Goal: Task Accomplishment & Management: Complete application form

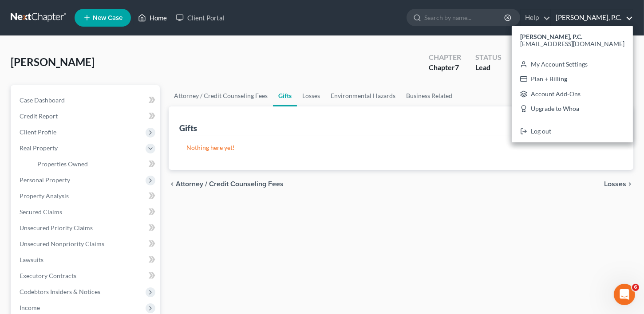
click at [153, 17] on link "Home" at bounding box center [153, 18] width 38 height 16
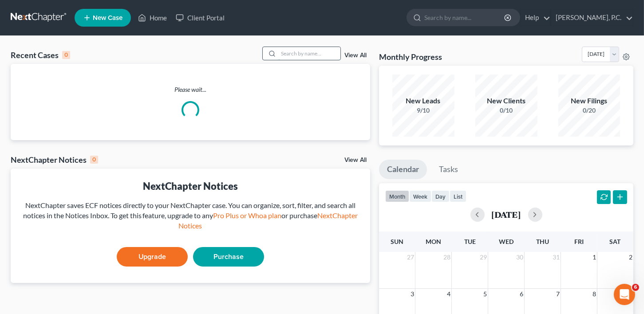
click at [297, 59] on input "search" at bounding box center [309, 53] width 62 height 13
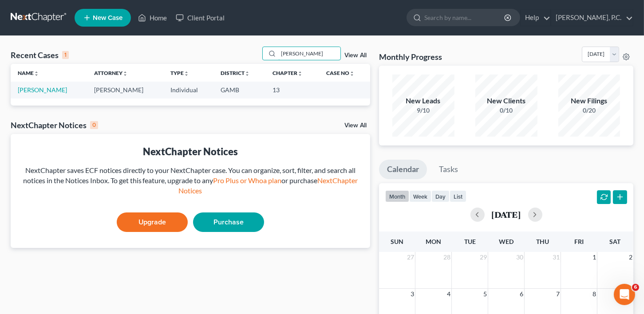
type input "[PERSON_NAME]"
click at [41, 90] on link "[PERSON_NAME]" at bounding box center [42, 90] width 49 height 8
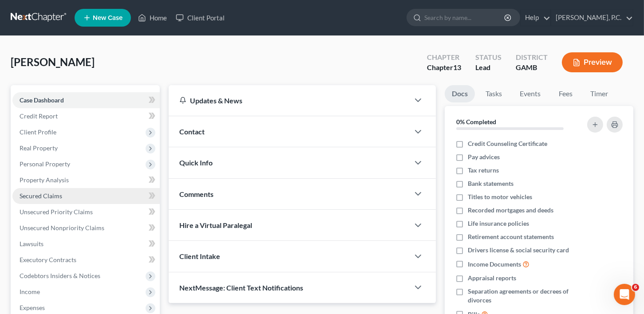
click at [53, 194] on span "Secured Claims" at bounding box center [41, 196] width 43 height 8
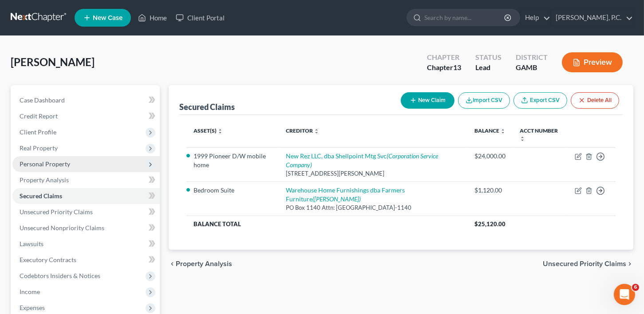
click at [29, 160] on span "Personal Property" at bounding box center [45, 164] width 51 height 8
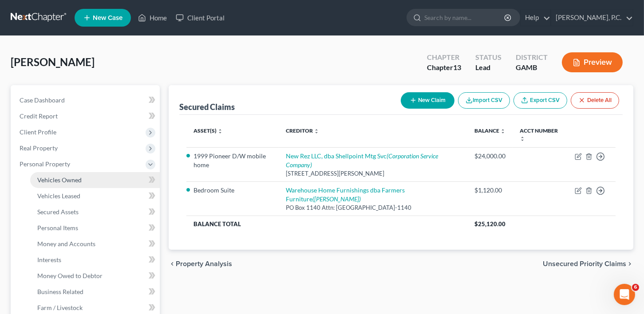
click at [44, 182] on span "Vehicles Owned" at bounding box center [59, 180] width 44 height 8
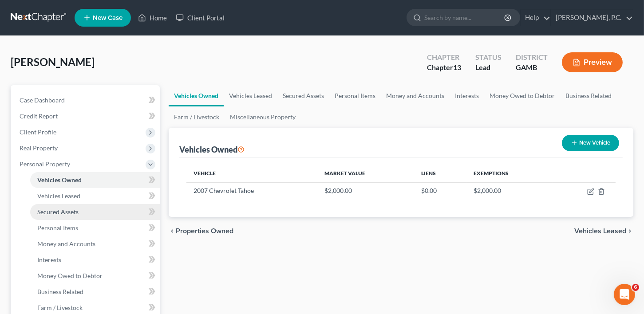
click at [44, 209] on span "Secured Assets" at bounding box center [57, 212] width 41 height 8
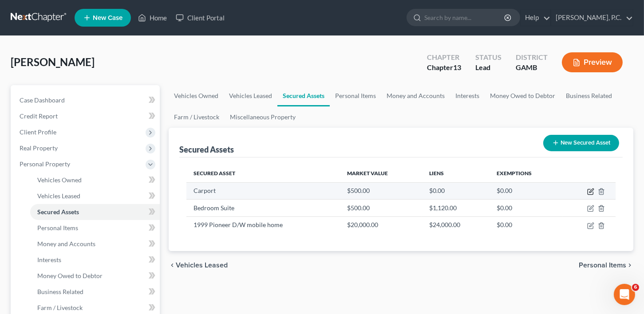
click at [589, 191] on icon "button" at bounding box center [590, 191] width 7 height 7
select select "other"
select select "2"
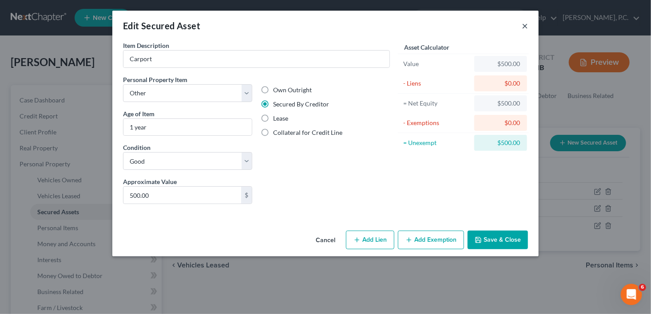
click at [525, 27] on button "×" at bounding box center [525, 25] width 6 height 11
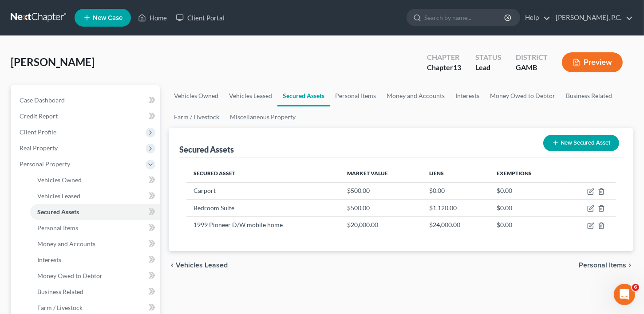
click at [103, 17] on span "New Case" at bounding box center [108, 18] width 30 height 7
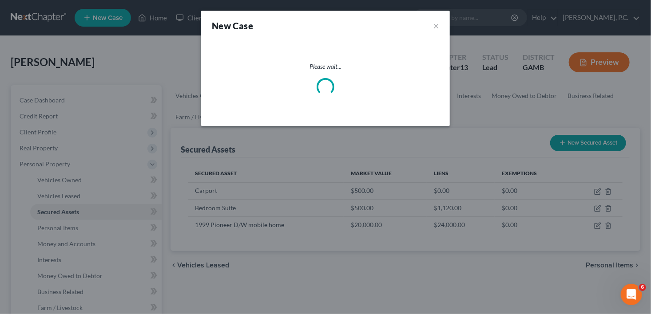
select select "18"
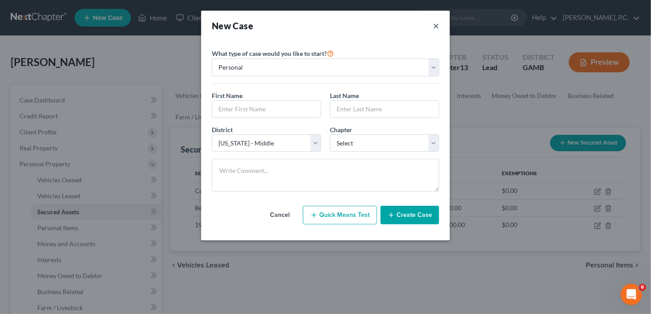
click at [433, 25] on button "×" at bounding box center [436, 26] width 6 height 12
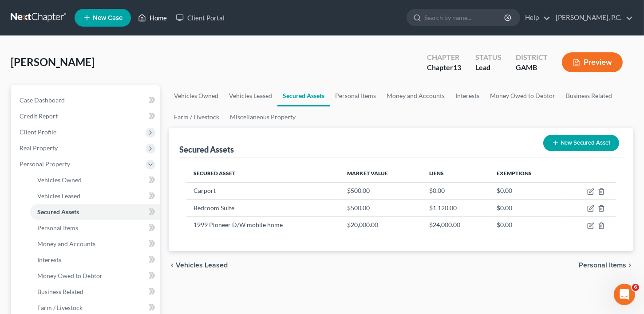
click at [163, 18] on link "Home" at bounding box center [153, 18] width 38 height 16
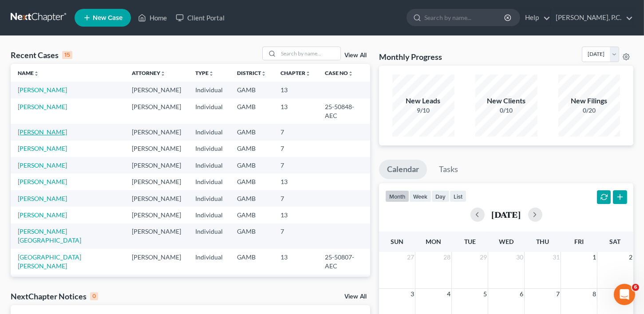
click at [32, 128] on link "[PERSON_NAME]" at bounding box center [42, 132] width 49 height 8
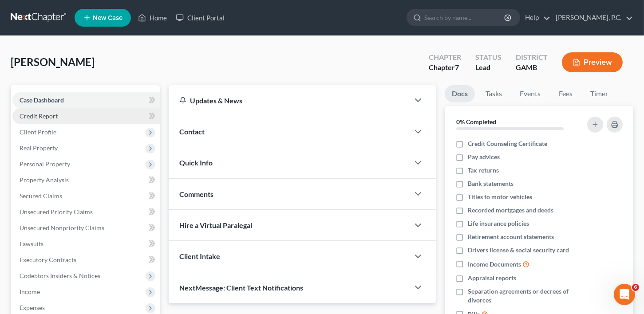
click at [40, 113] on span "Credit Report" at bounding box center [39, 116] width 38 height 8
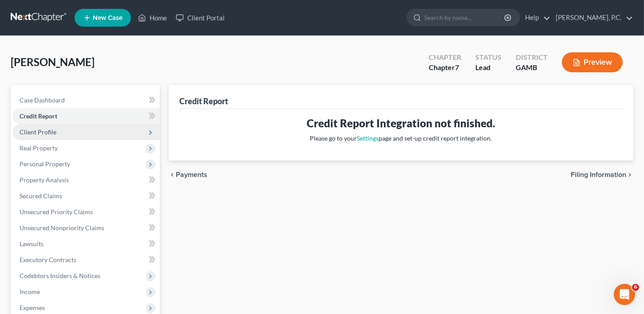
click at [39, 132] on span "Client Profile" at bounding box center [38, 132] width 37 height 8
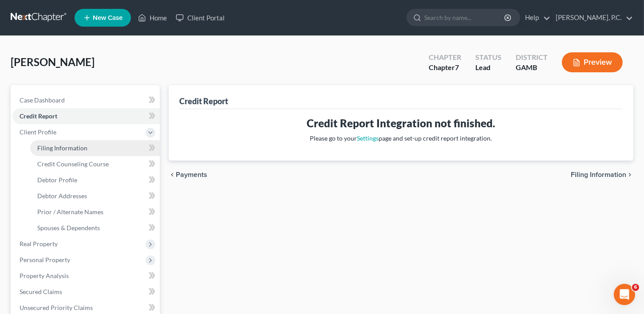
click at [48, 149] on span "Filing Information" at bounding box center [62, 148] width 50 height 8
select select "1"
select select "0"
select select "18"
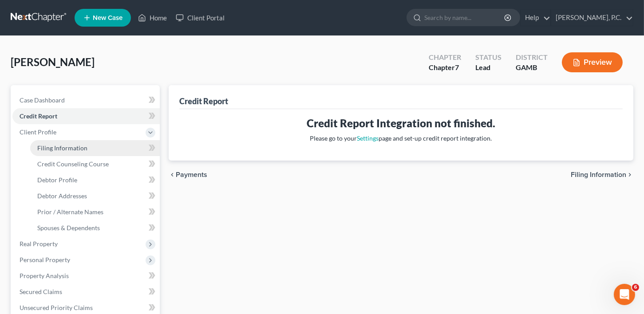
select select "0"
select select "10"
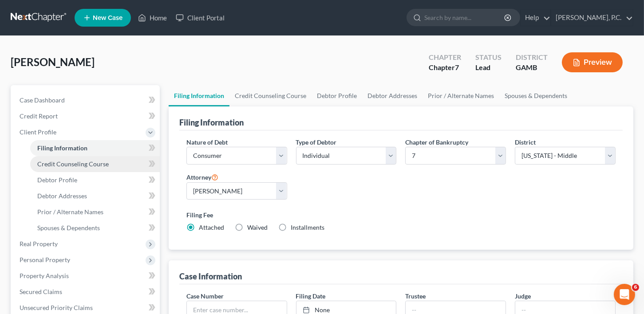
click at [66, 164] on span "Credit Counseling Course" at bounding box center [72, 164] width 71 height 8
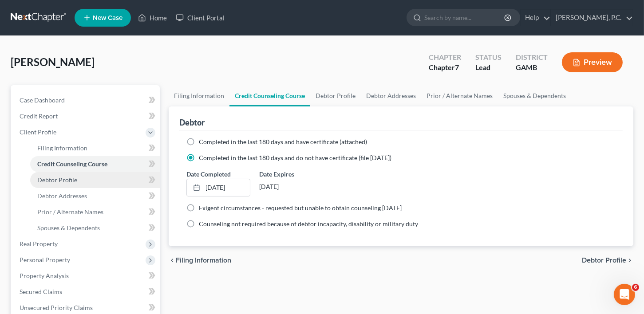
click at [63, 176] on span "Debtor Profile" at bounding box center [57, 180] width 40 height 8
select select "0"
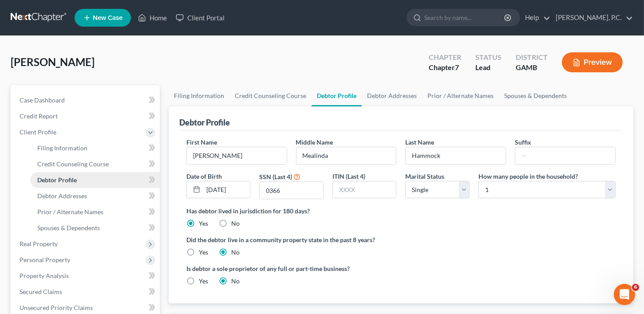
radio input "true"
click at [58, 192] on span "Debtor Addresses" at bounding box center [62, 196] width 50 height 8
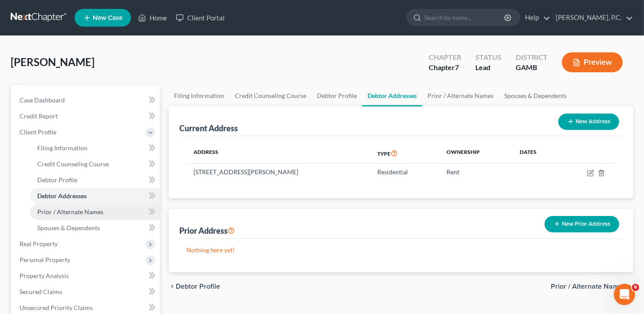
click at [54, 215] on link "Prior / Alternate Names" at bounding box center [95, 212] width 130 height 16
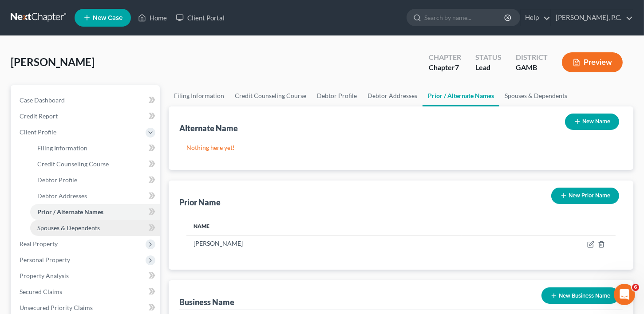
click at [54, 225] on span "Spouses & Dependents" at bounding box center [68, 228] width 63 height 8
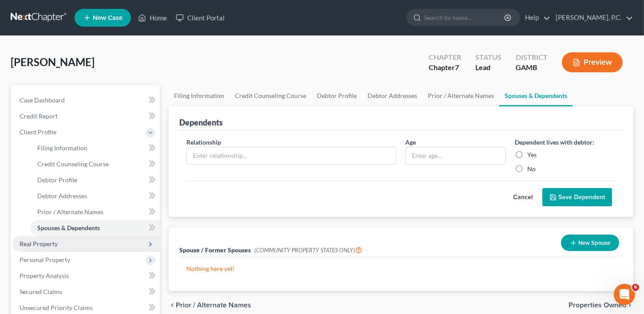
click at [43, 243] on span "Real Property" at bounding box center [39, 244] width 38 height 8
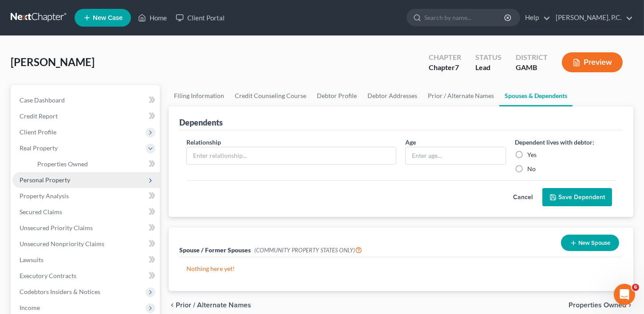
click at [48, 179] on span "Personal Property" at bounding box center [45, 180] width 51 height 8
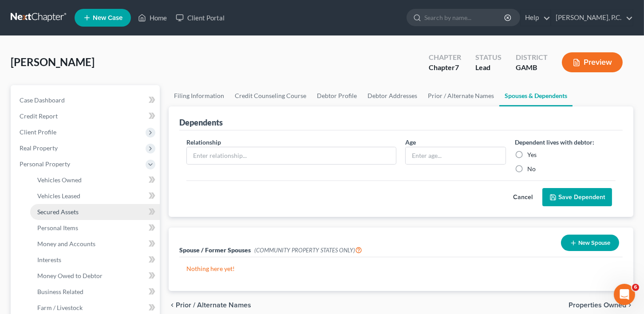
click at [51, 214] on span "Secured Assets" at bounding box center [57, 212] width 41 height 8
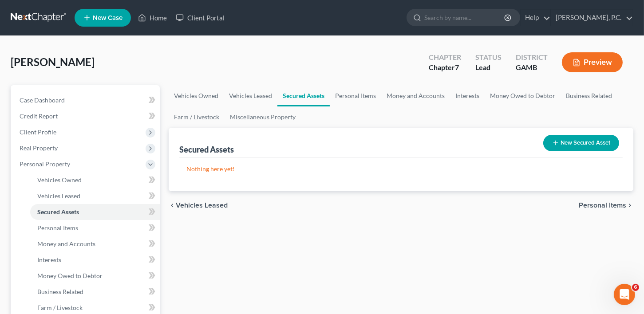
click at [593, 140] on button "New Secured Asset" at bounding box center [581, 143] width 76 height 16
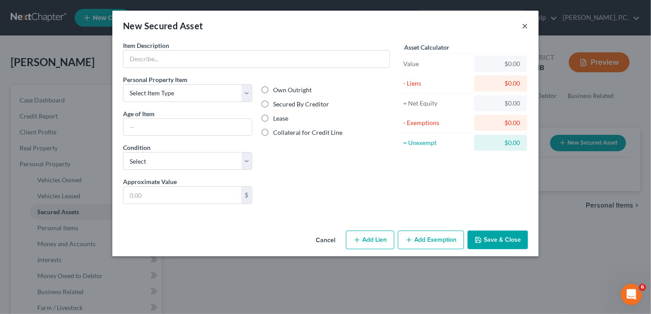
click at [523, 26] on button "×" at bounding box center [525, 25] width 6 height 11
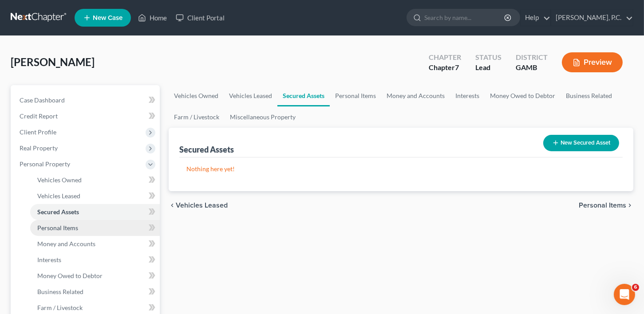
click at [57, 228] on span "Personal Items" at bounding box center [57, 228] width 41 height 8
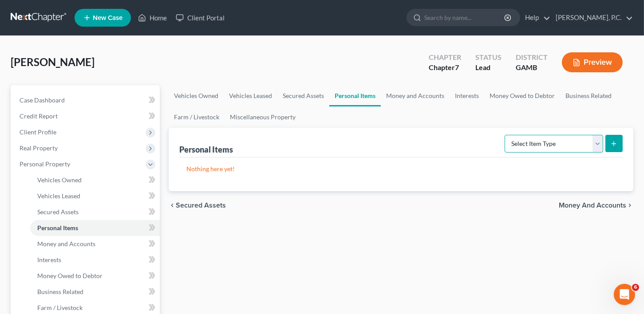
click at [555, 141] on select "Select Item Type Clothing Collectibles Of Value Electronics Firearms Household …" at bounding box center [554, 144] width 99 height 18
select select "clothing"
click at [506, 135] on select "Select Item Type Clothing Collectibles Of Value Electronics Firearms Household …" at bounding box center [554, 144] width 99 height 18
click at [610, 138] on button "submit" at bounding box center [613, 143] width 17 height 17
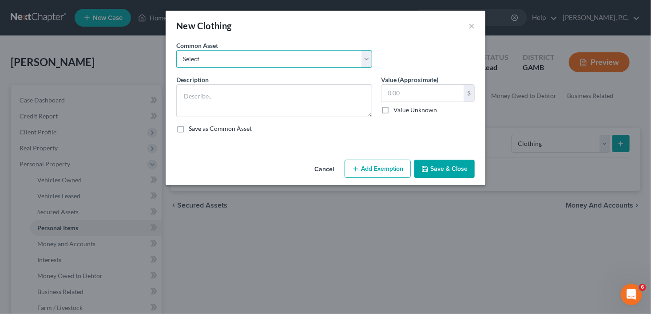
click at [212, 61] on select "Select Clothing" at bounding box center [274, 59] width 196 height 18
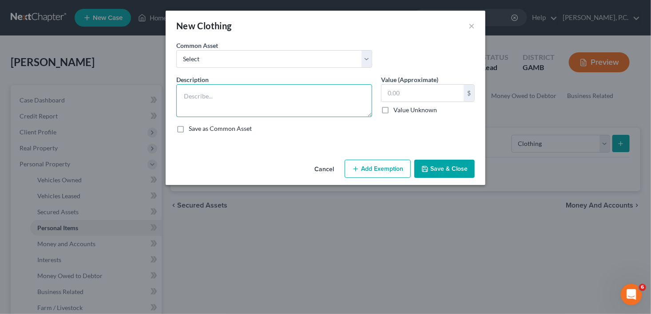
click at [225, 91] on textarea at bounding box center [274, 100] width 196 height 33
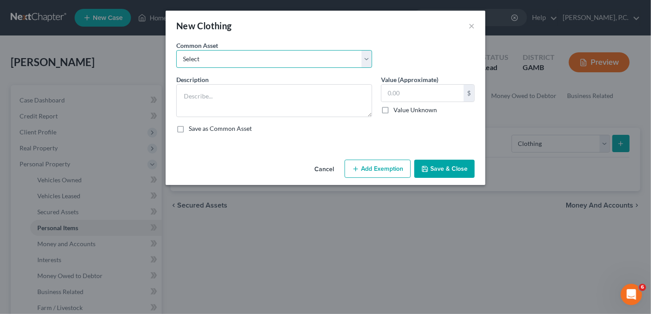
click at [229, 61] on select "Select Clothing" at bounding box center [274, 59] width 196 height 18
select select "0"
click at [176, 50] on select "Select Clothing" at bounding box center [274, 59] width 196 height 18
type textarea "Clothing"
type input "100.00"
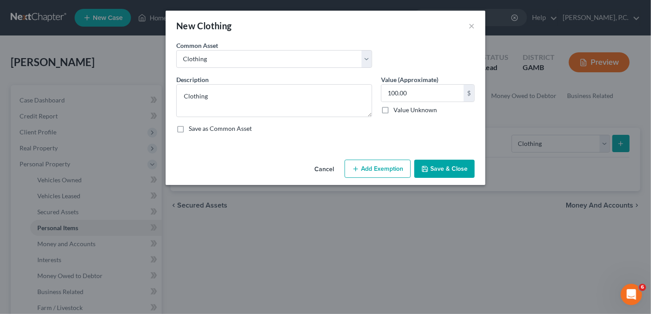
click at [439, 168] on button "Save & Close" at bounding box center [444, 169] width 60 height 19
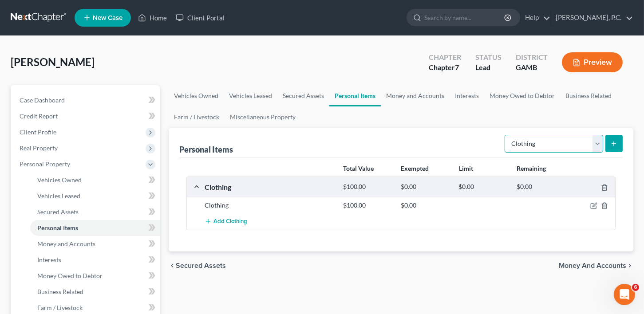
click at [601, 143] on select "Select Item Type Clothing Collectibles Of Value Electronics Firearms Household …" at bounding box center [554, 144] width 99 height 18
select select "household_goods"
click at [506, 135] on select "Select Item Type Clothing Collectibles Of Value Electronics Firearms Household …" at bounding box center [554, 144] width 99 height 18
click at [614, 142] on icon "submit" at bounding box center [613, 143] width 7 height 7
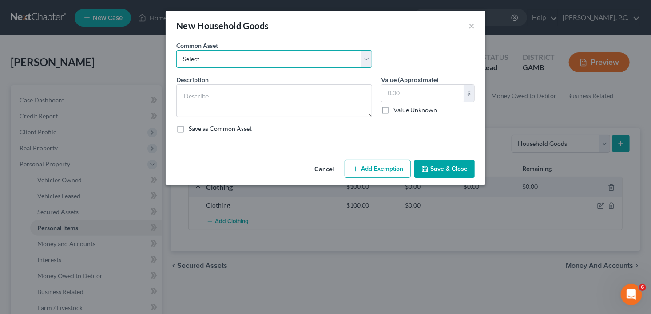
click at [230, 56] on select "Select Household goods Household goods Household goods and furniture Household …" at bounding box center [274, 59] width 196 height 18
select select "2"
click at [176, 50] on select "Select Household goods Household goods Household goods and furniture Household …" at bounding box center [274, 59] width 196 height 18
type textarea "Household goods and furniture"
type input "1,000.00"
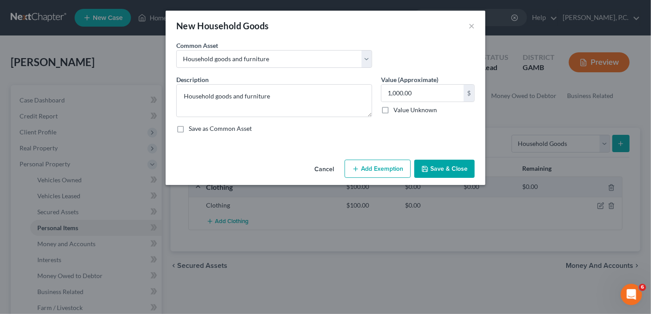
click at [452, 170] on button "Save & Close" at bounding box center [444, 169] width 60 height 19
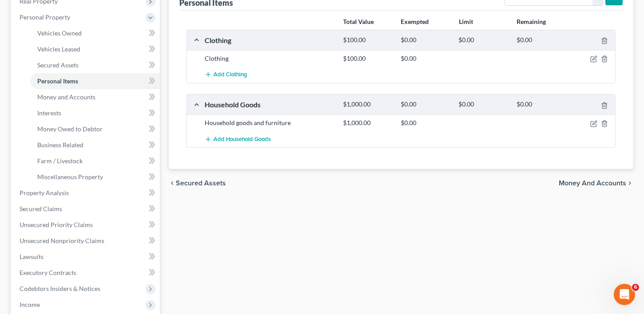
scroll to position [165, 0]
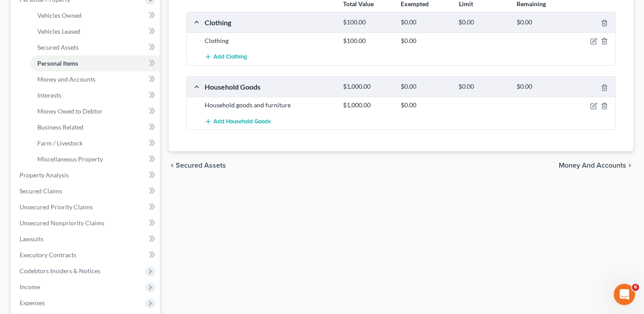
click at [596, 164] on span "Money and Accounts" at bounding box center [592, 165] width 67 height 7
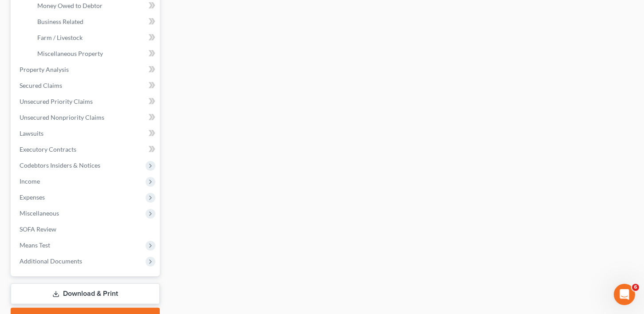
scroll to position [272, 0]
click at [74, 292] on link "Download & Print" at bounding box center [85, 292] width 149 height 21
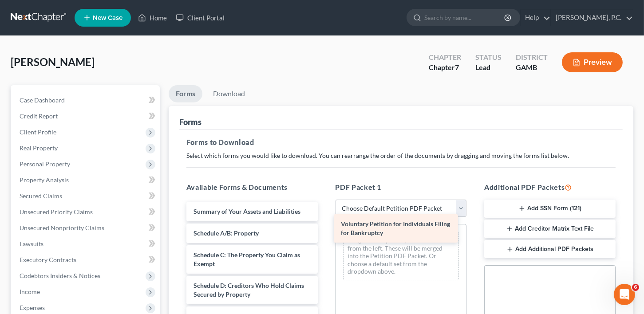
drag, startPoint x: 213, startPoint y: 209, endPoint x: 372, endPoint y: 224, distance: 160.0
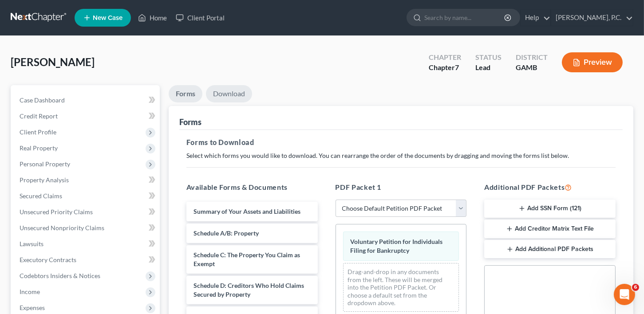
click at [227, 91] on link "Download" at bounding box center [229, 93] width 46 height 17
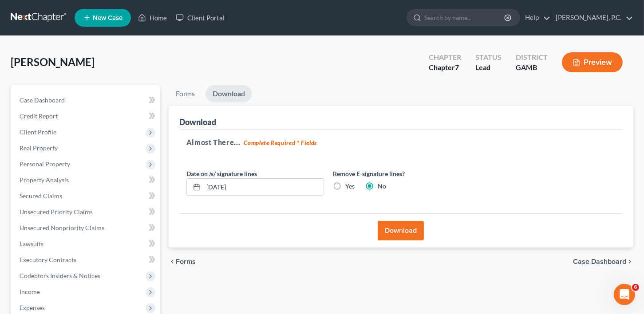
click at [399, 225] on button "Download" at bounding box center [401, 231] width 46 height 20
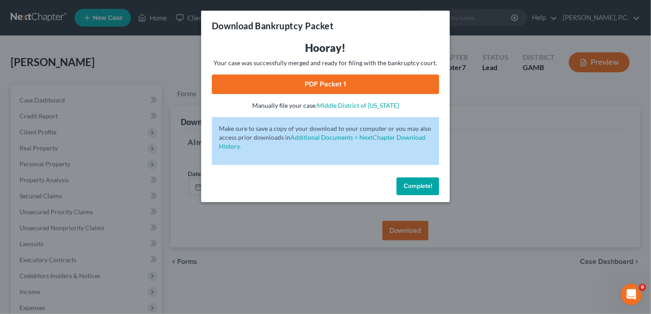
click at [277, 75] on link "PDF Packet 1" at bounding box center [325, 85] width 227 height 20
click at [423, 185] on span "Complete!" at bounding box center [417, 186] width 28 height 8
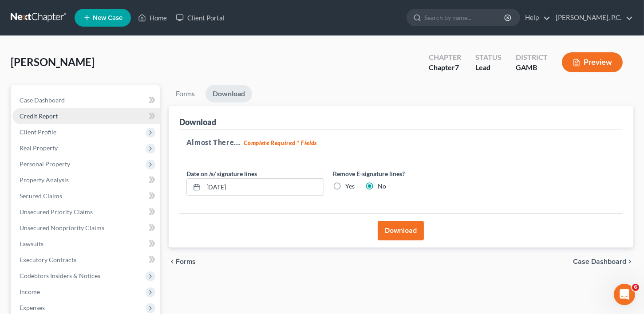
click at [36, 118] on span "Credit Report" at bounding box center [39, 116] width 38 height 8
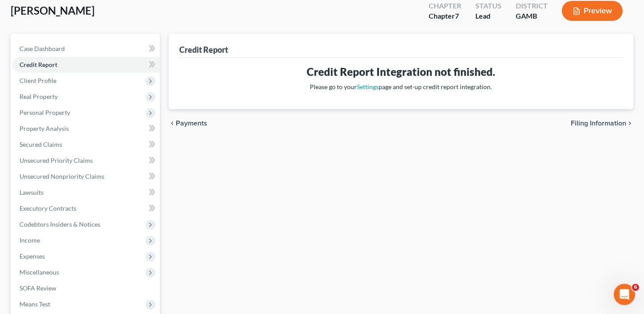
scroll to position [156, 0]
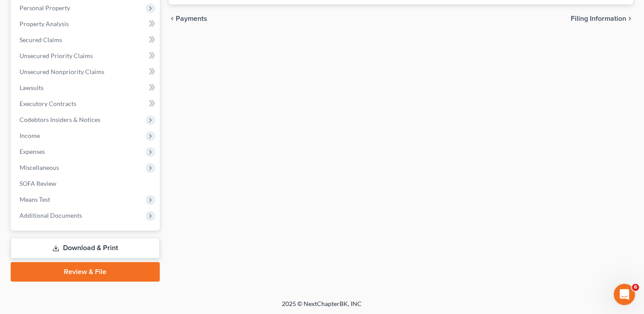
drag, startPoint x: 98, startPoint y: 242, endPoint x: 217, endPoint y: 232, distance: 119.8
click at [99, 242] on link "Download & Print" at bounding box center [85, 248] width 149 height 21
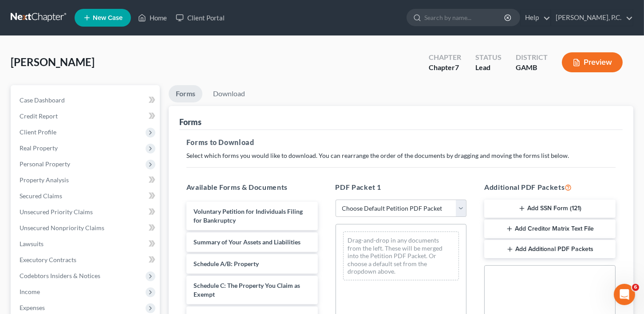
click at [551, 208] on button "Add SSN Form (121)" at bounding box center [549, 209] width 131 height 19
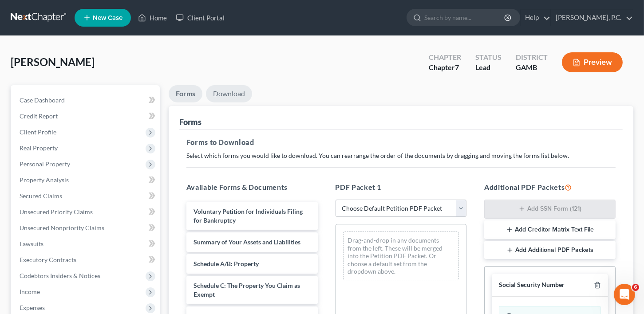
click at [225, 90] on link "Download" at bounding box center [229, 93] width 46 height 17
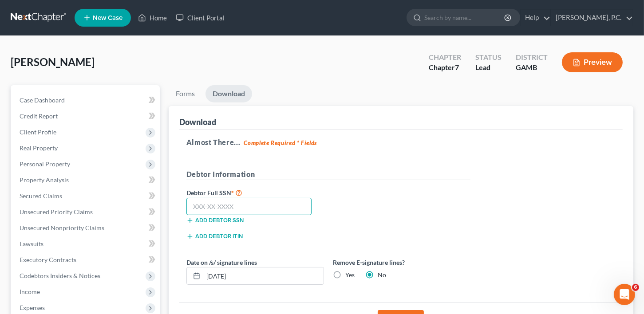
click at [198, 205] on input "text" at bounding box center [249, 207] width 126 height 18
type input "252-41-0366"
click at [385, 310] on button "Download" at bounding box center [401, 320] width 46 height 20
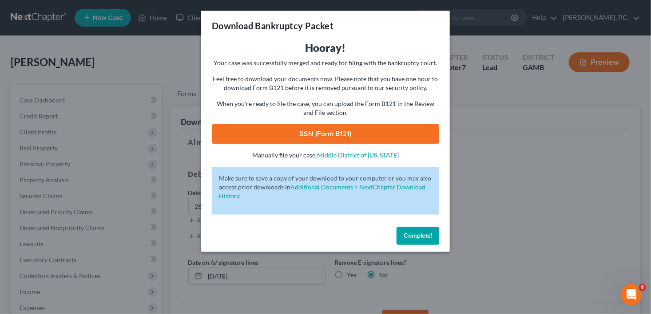
click at [337, 137] on link "SSN (Form B121)" at bounding box center [325, 134] width 227 height 20
click at [417, 241] on button "Complete!" at bounding box center [417, 236] width 43 height 18
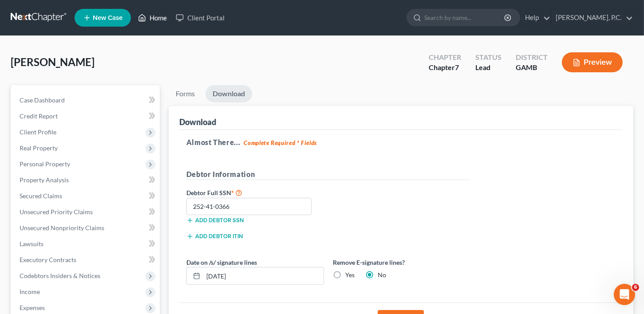
click at [165, 15] on link "Home" at bounding box center [153, 18] width 38 height 16
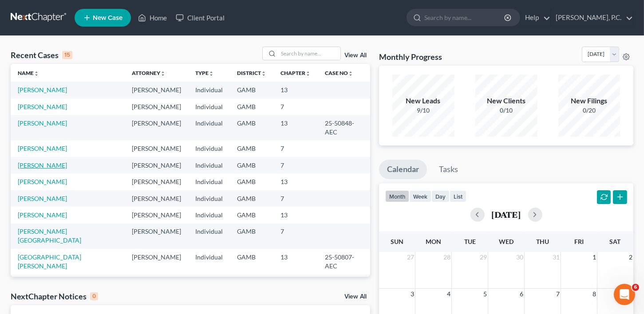
click at [28, 162] on link "[PERSON_NAME]" at bounding box center [42, 166] width 49 height 8
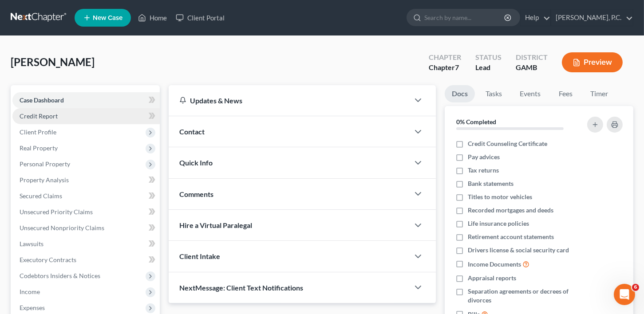
click at [46, 114] on span "Credit Report" at bounding box center [39, 116] width 38 height 8
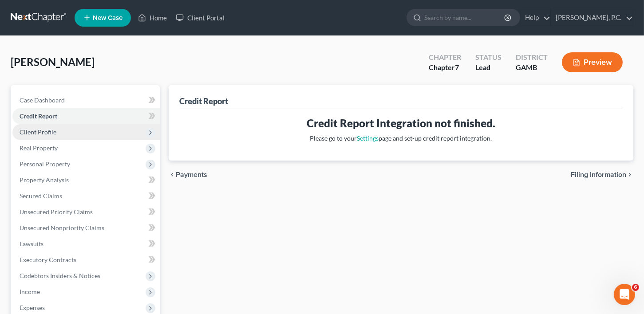
click at [47, 130] on span "Client Profile" at bounding box center [38, 132] width 37 height 8
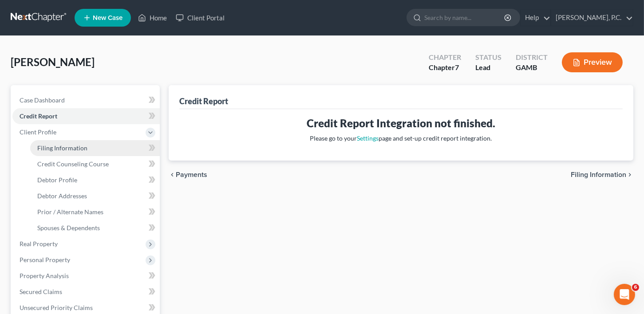
click at [54, 146] on span "Filing Information" at bounding box center [62, 148] width 50 height 8
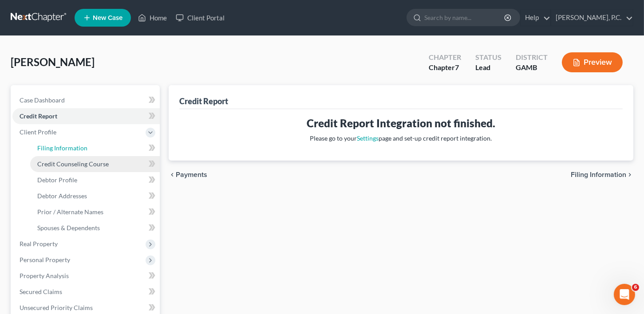
select select "1"
select select "0"
select select "18"
select select "0"
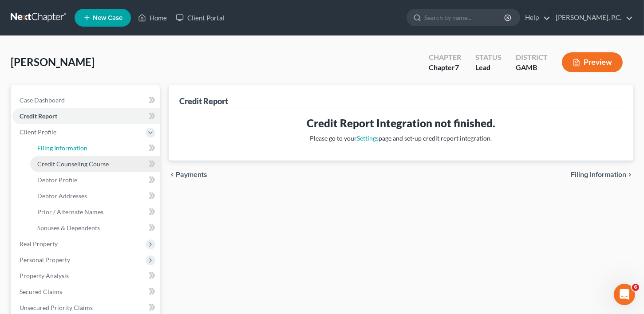
select select "10"
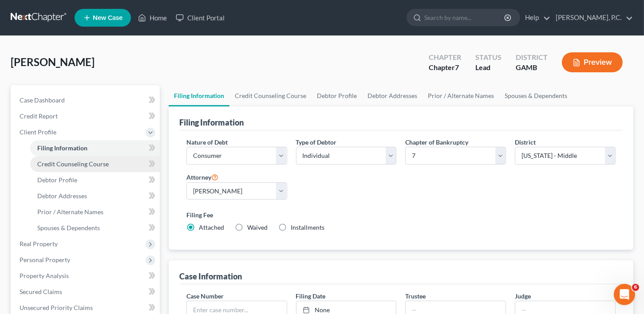
click at [67, 161] on span "Credit Counseling Course" at bounding box center [72, 164] width 71 height 8
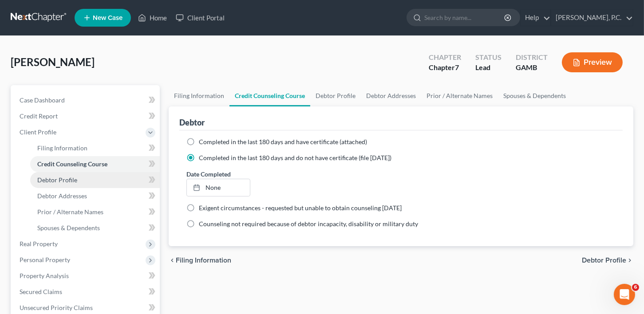
click at [64, 181] on span "Debtor Profile" at bounding box center [57, 180] width 40 height 8
select select "0"
select select "1"
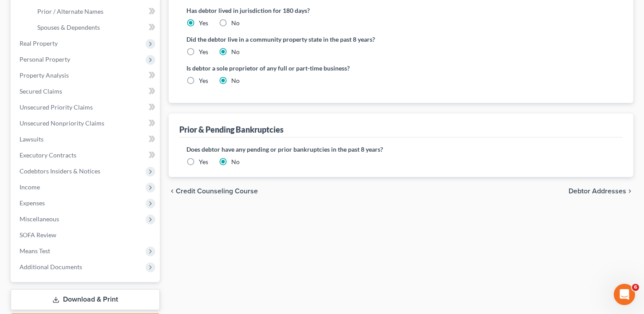
scroll to position [205, 0]
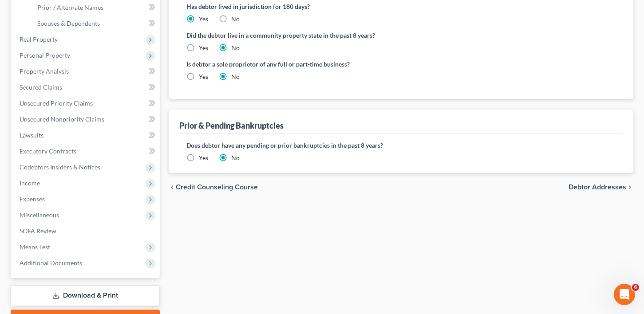
click at [616, 186] on span "Debtor Addresses" at bounding box center [598, 187] width 58 height 7
select select "0"
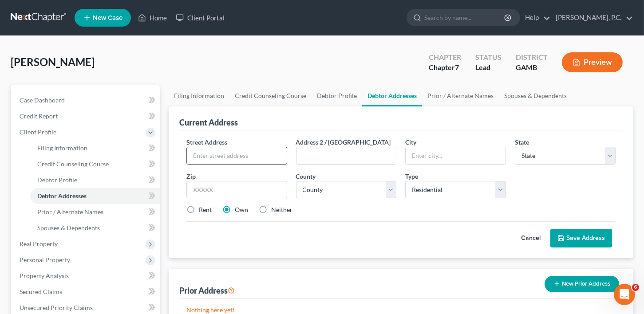
click at [239, 152] on input "text" at bounding box center [237, 155] width 100 height 17
drag, startPoint x: 208, startPoint y: 157, endPoint x: 203, endPoint y: 158, distance: 5.0
click at [203, 158] on input "1014 tOWSON dRIVE" at bounding box center [237, 155] width 100 height 17
click at [272, 150] on input "1014 tOWSON dRIVE" at bounding box center [237, 155] width 100 height 17
drag, startPoint x: 259, startPoint y: 156, endPoint x: 207, endPoint y: 159, distance: 52.0
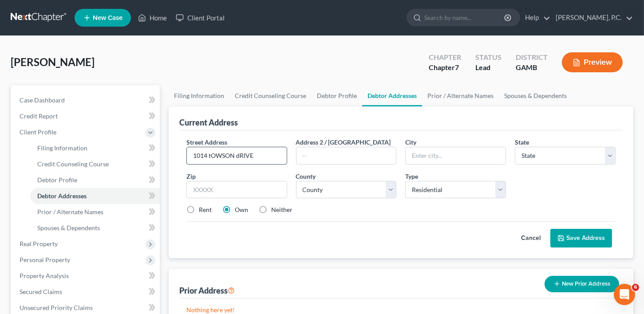
click at [207, 159] on input "1014 tOWSON dRIVE" at bounding box center [237, 155] width 100 height 17
type input "[STREET_ADDRESS]"
type input "Montrose"
select select "10"
type input "31065"
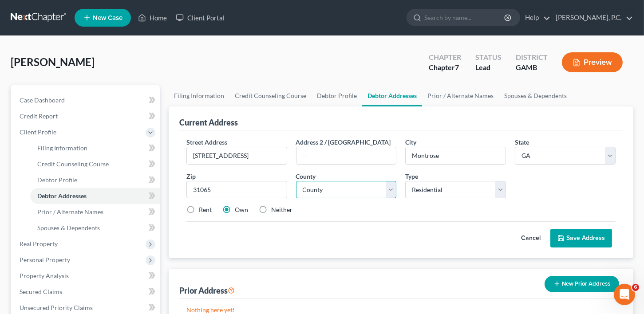
click at [335, 195] on select "County [GEOGRAPHIC_DATA] [GEOGRAPHIC_DATA] [GEOGRAPHIC_DATA] [GEOGRAPHIC_DATA] …" at bounding box center [346, 190] width 101 height 18
select select "86"
drag, startPoint x: 187, startPoint y: 210, endPoint x: 205, endPoint y: 211, distance: 18.2
click at [199, 210] on label "Rent" at bounding box center [205, 209] width 13 height 9
click at [202, 210] on input "Rent" at bounding box center [205, 208] width 6 height 6
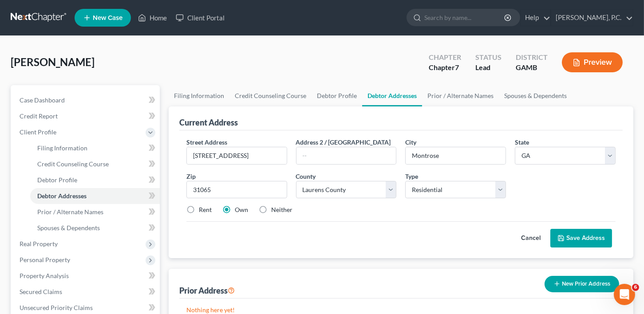
radio input "true"
click at [583, 237] on button "Save Address" at bounding box center [581, 238] width 62 height 19
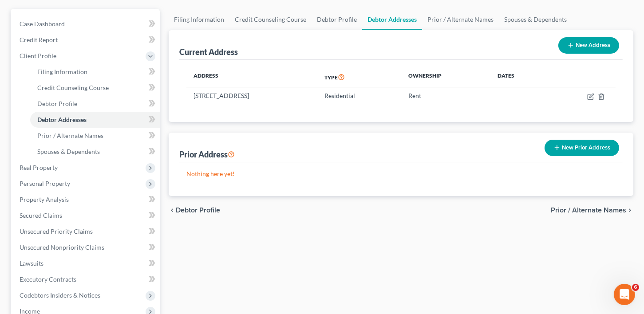
scroll to position [136, 0]
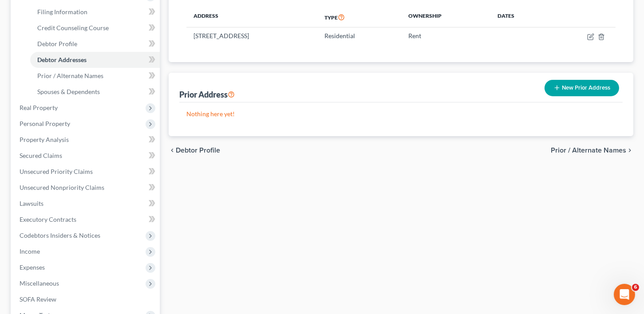
click at [571, 148] on span "Prior / Alternate Names" at bounding box center [588, 150] width 75 height 7
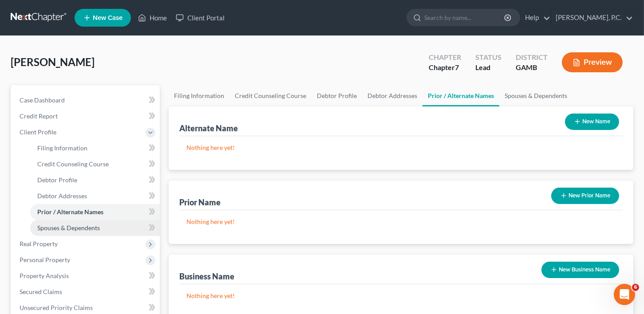
click at [48, 226] on span "Spouses & Dependents" at bounding box center [68, 228] width 63 height 8
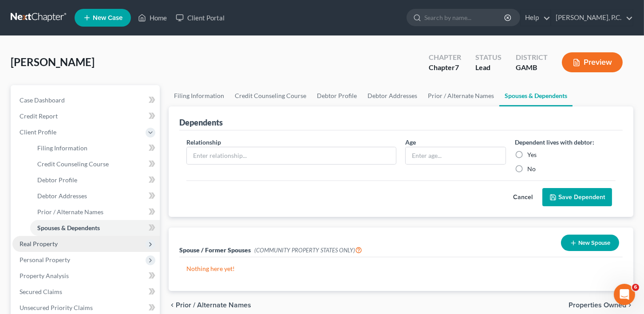
click at [34, 242] on span "Real Property" at bounding box center [39, 244] width 38 height 8
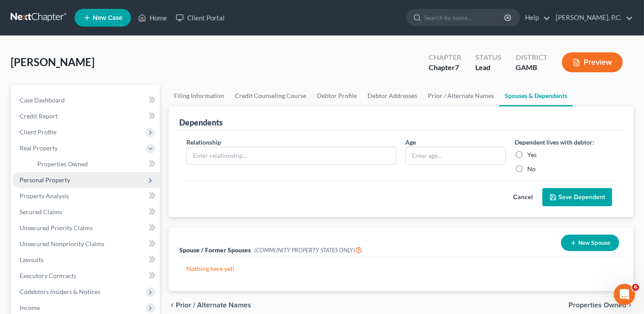
click at [37, 179] on span "Personal Property" at bounding box center [45, 180] width 51 height 8
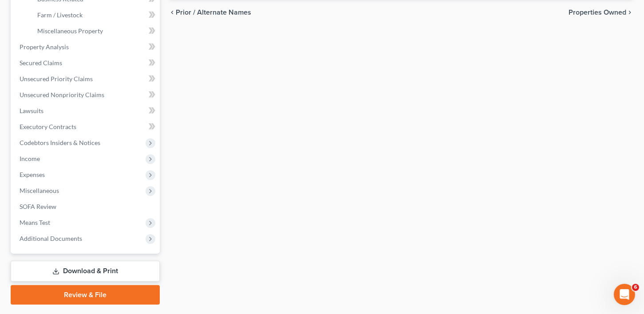
scroll to position [315, 0]
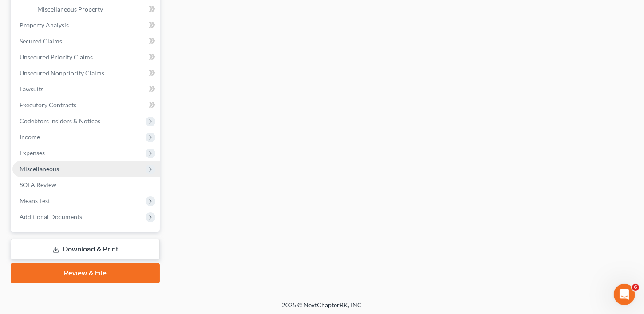
click at [41, 168] on span "Miscellaneous" at bounding box center [40, 169] width 40 height 8
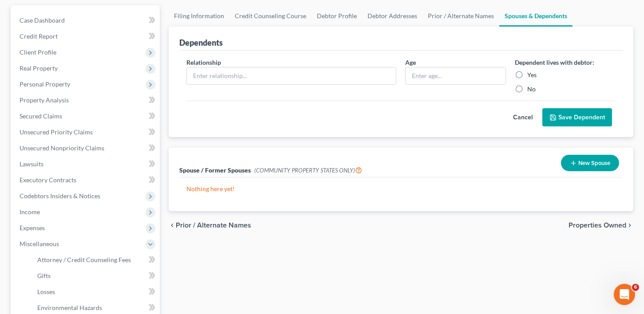
scroll to position [236, 0]
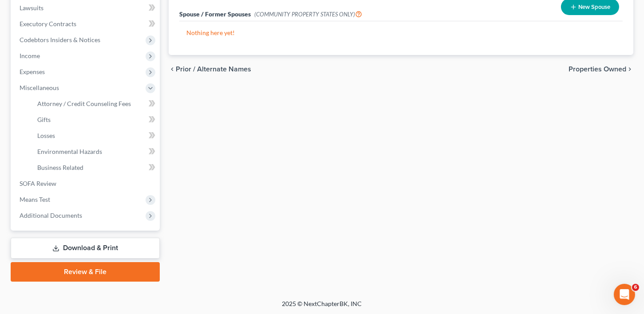
click at [75, 245] on link "Download & Print" at bounding box center [85, 248] width 149 height 21
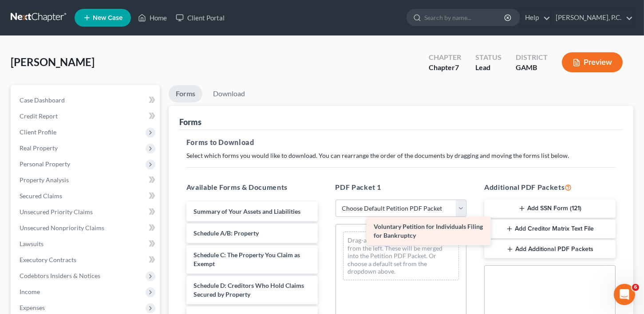
drag, startPoint x: 210, startPoint y: 214, endPoint x: 418, endPoint y: 232, distance: 208.0
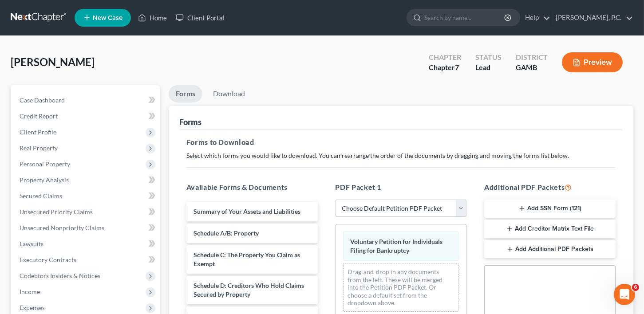
click at [215, 84] on div "[PERSON_NAME] Upgraded Chapter Chapter 7 Status Lead District [GEOGRAPHIC_DATA]…" at bounding box center [322, 66] width 623 height 39
click at [222, 93] on link "Download" at bounding box center [229, 93] width 46 height 17
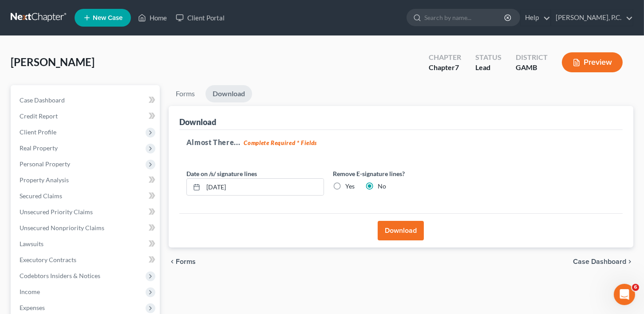
click at [395, 230] on button "Download" at bounding box center [401, 231] width 46 height 20
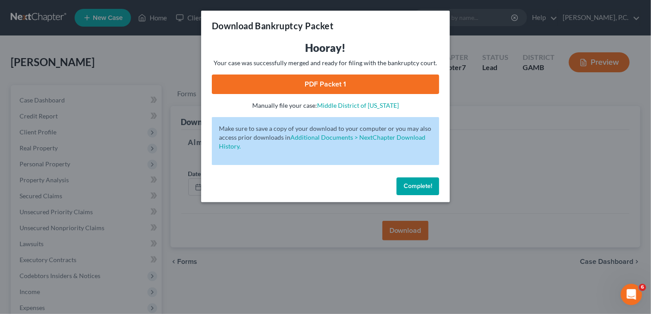
click at [344, 90] on link "PDF Packet 1" at bounding box center [325, 85] width 227 height 20
click at [419, 190] on span "Complete!" at bounding box center [417, 186] width 28 height 8
